Goal: Navigation & Orientation: Find specific page/section

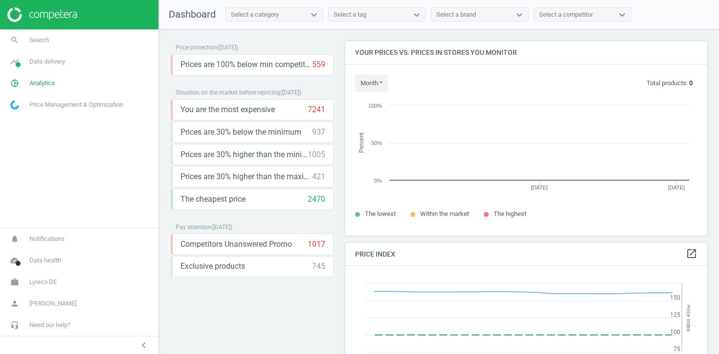
scroll to position [195, 363]
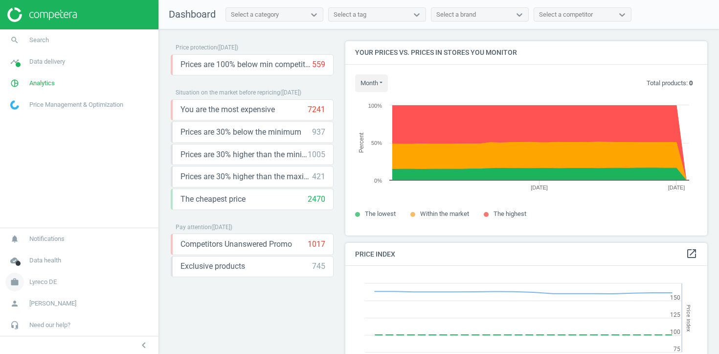
click at [41, 278] on span "Lyreco DE" at bounding box center [42, 282] width 27 height 9
click at [43, 263] on link "Campaign settings" at bounding box center [79, 267] width 159 height 15
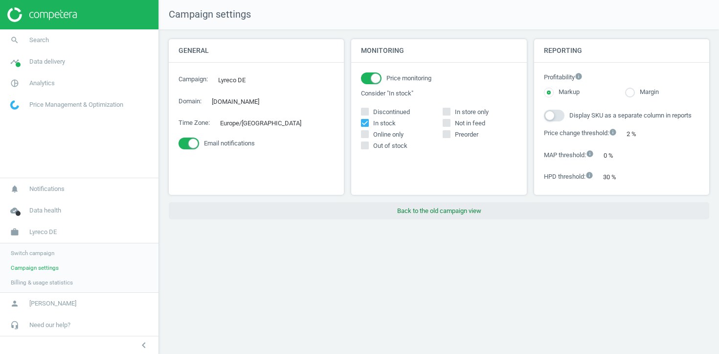
click at [389, 216] on button "Back to the old campaign view" at bounding box center [439, 211] width 541 height 18
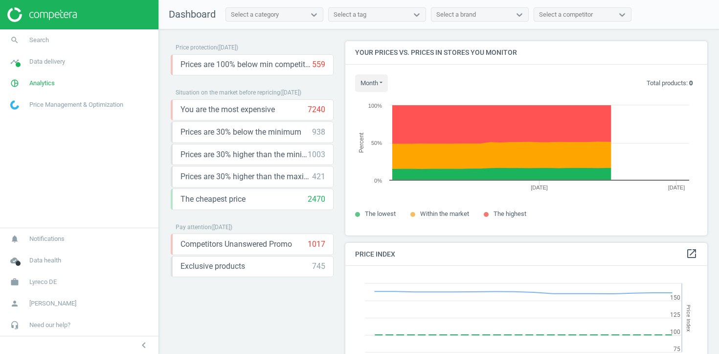
scroll to position [226, 363]
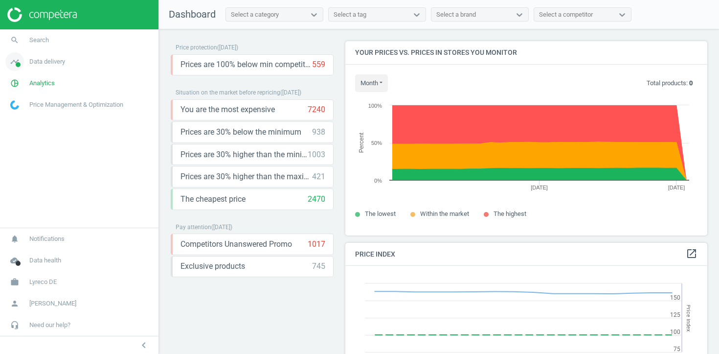
click at [57, 64] on span "Data delivery" at bounding box center [47, 61] width 36 height 9
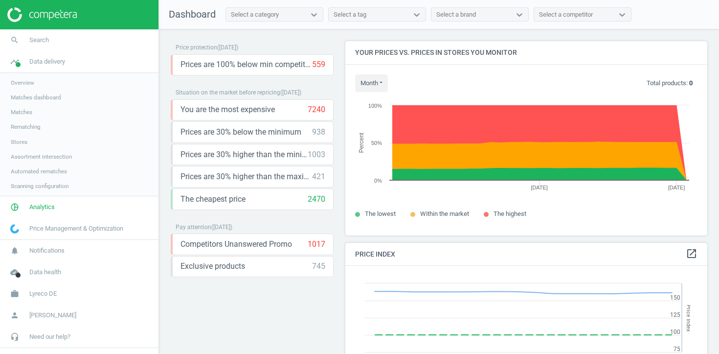
click at [22, 138] on span "Stores" at bounding box center [19, 142] width 17 height 8
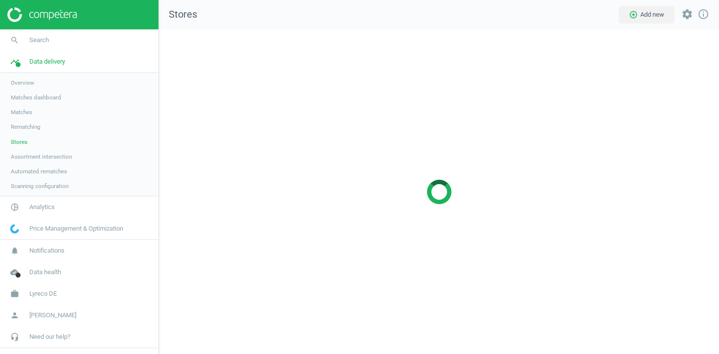
scroll to position [325, 561]
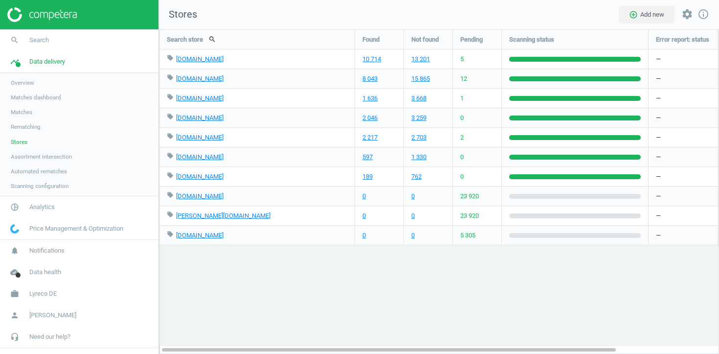
click at [31, 160] on span "Assortment intersection" at bounding box center [41, 157] width 61 height 8
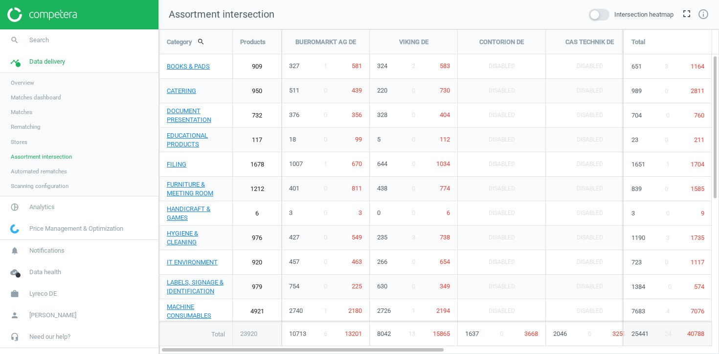
scroll to position [325, 561]
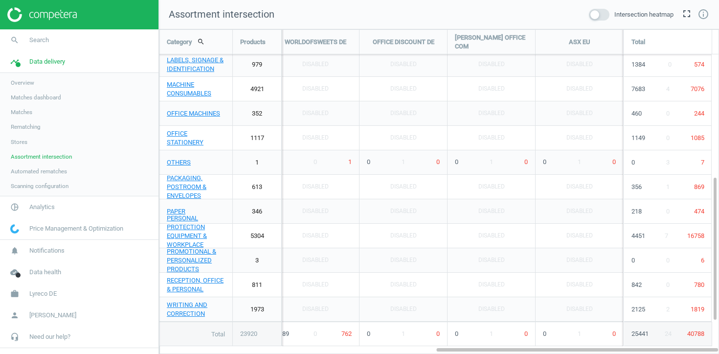
click at [15, 141] on span "Stores" at bounding box center [19, 142] width 17 height 8
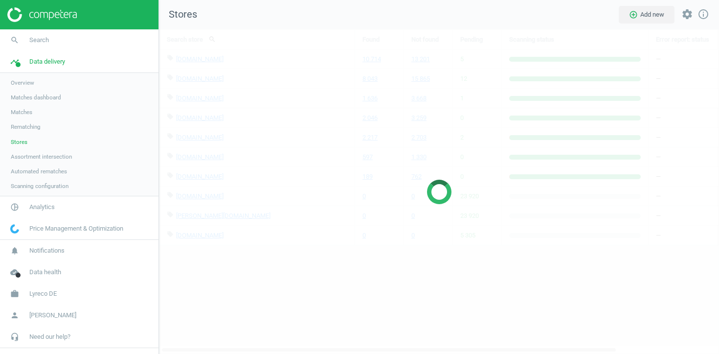
scroll to position [325, 561]
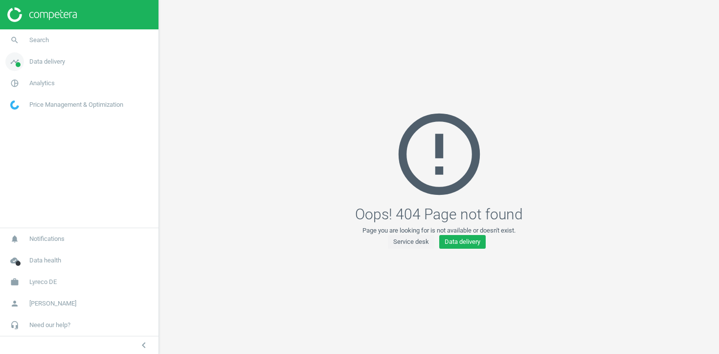
click at [42, 58] on span "Data delivery" at bounding box center [47, 61] width 36 height 9
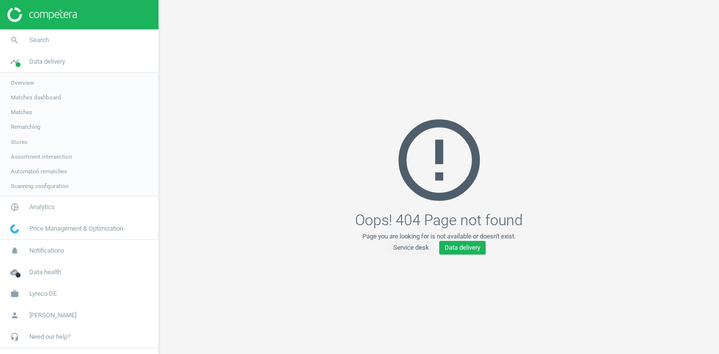
click at [57, 185] on span "Scanning configuration" at bounding box center [40, 186] width 58 height 8
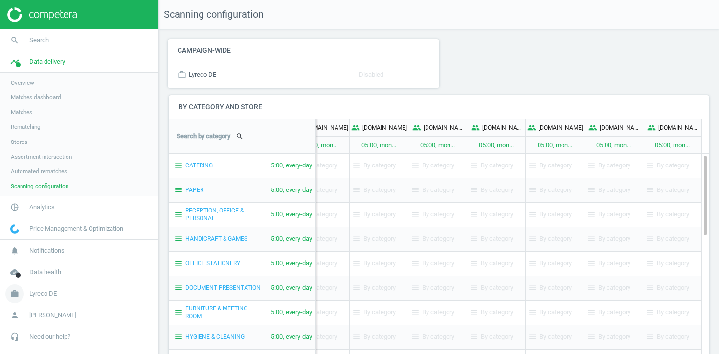
click at [42, 298] on span "Lyreco DE" at bounding box center [42, 293] width 27 height 9
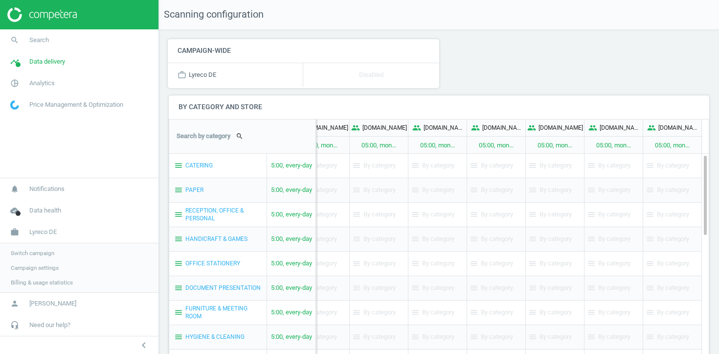
click at [46, 268] on span "Campaign settings" at bounding box center [35, 268] width 48 height 8
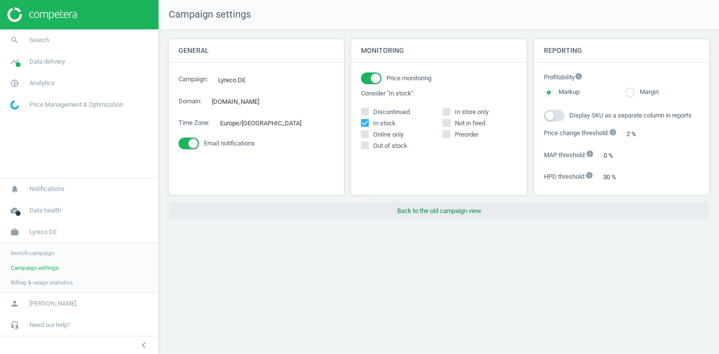
click at [455, 220] on button "Back to the old campaign view" at bounding box center [439, 211] width 541 height 18
